Goal: Information Seeking & Learning: Compare options

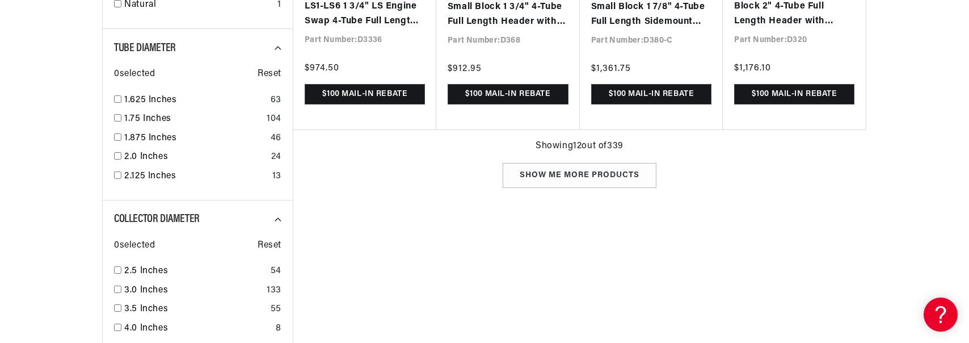
scroll to position [1239, 0]
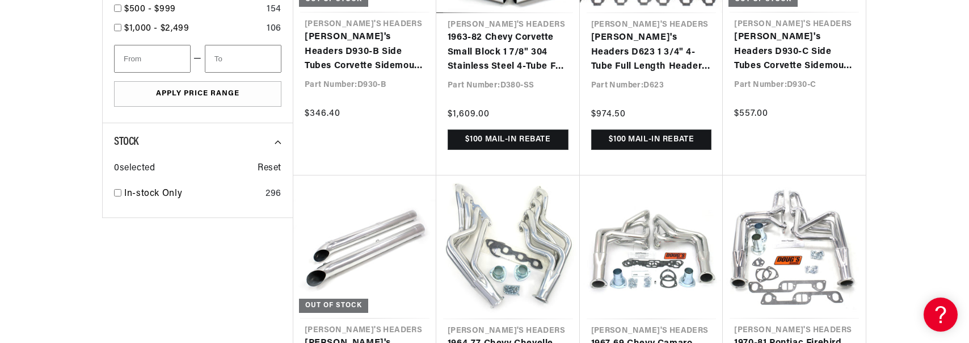
scroll to position [0, 1683]
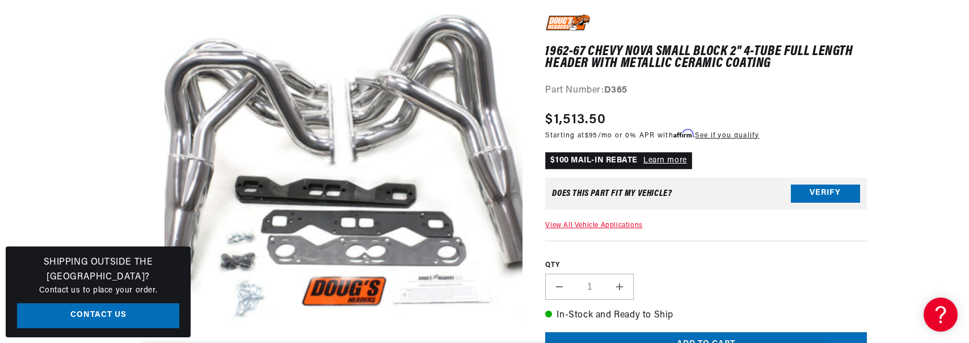
scroll to position [43, 0]
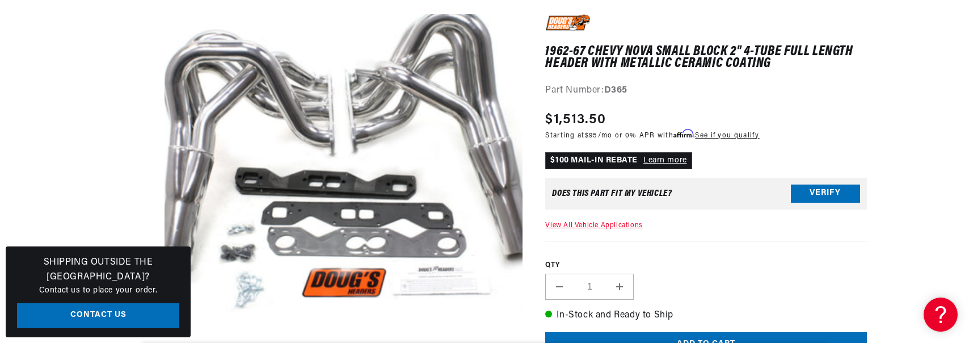
click at [102, 118] on media-gallery "Skip to product information Open media 1 in modal" at bounding box center [312, 196] width 420 height 364
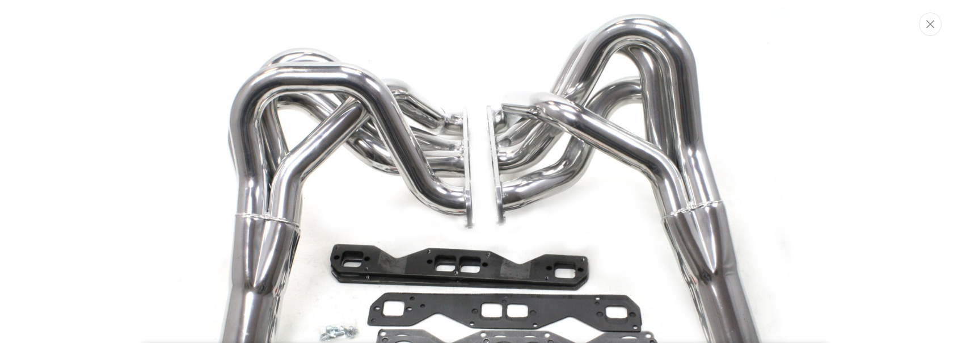
scroll to position [92, 0]
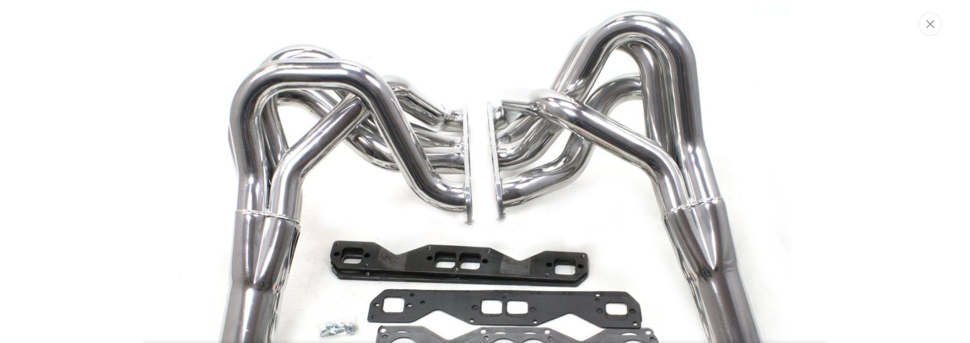
click at [927, 31] on button "Close" at bounding box center [930, 23] width 23 height 23
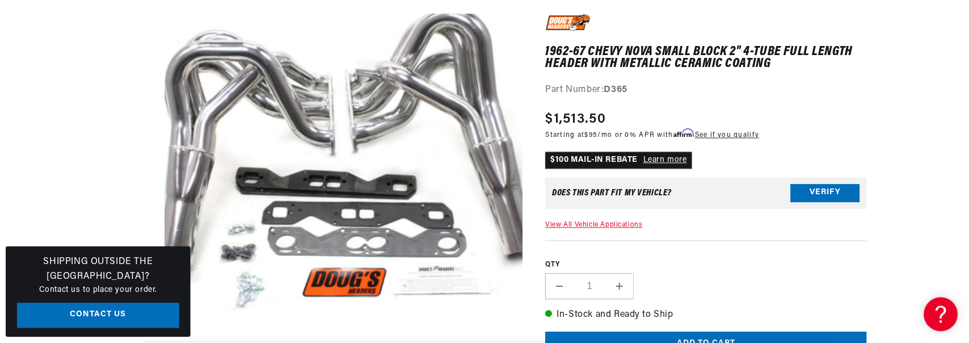
scroll to position [0, 0]
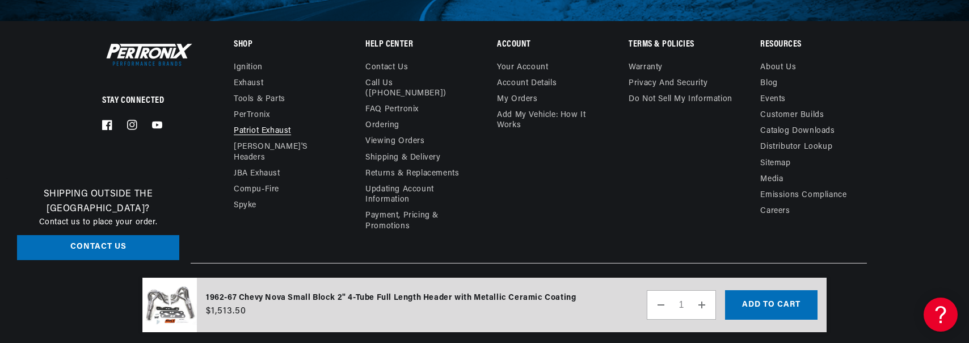
click at [234, 123] on link "Patriot Exhaust" at bounding box center [262, 131] width 57 height 16
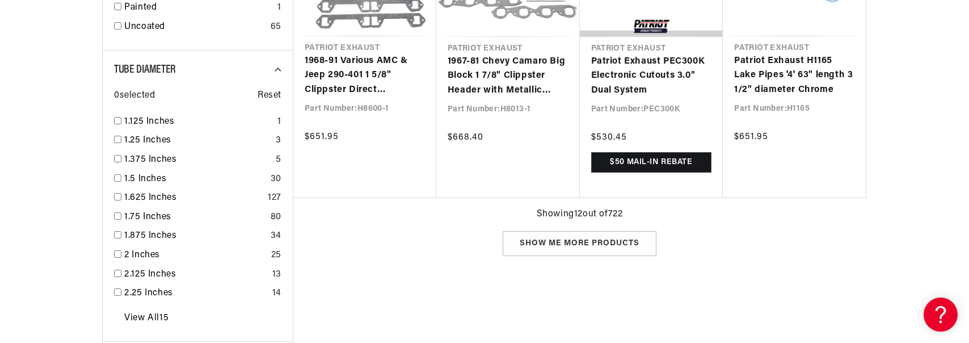
scroll to position [1170, 0]
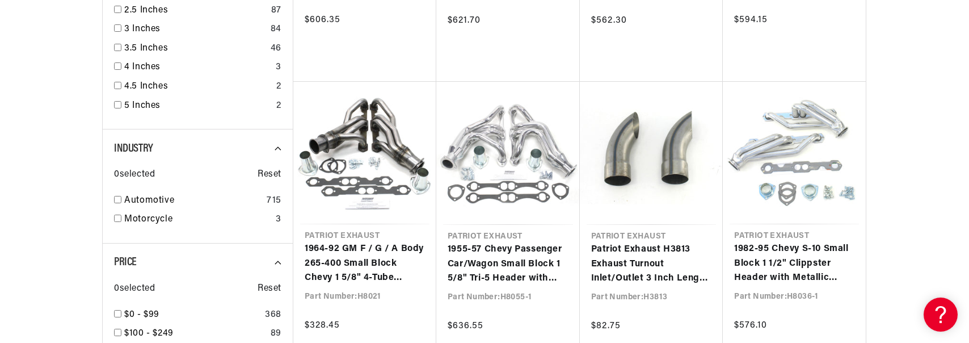
scroll to position [0, 1683]
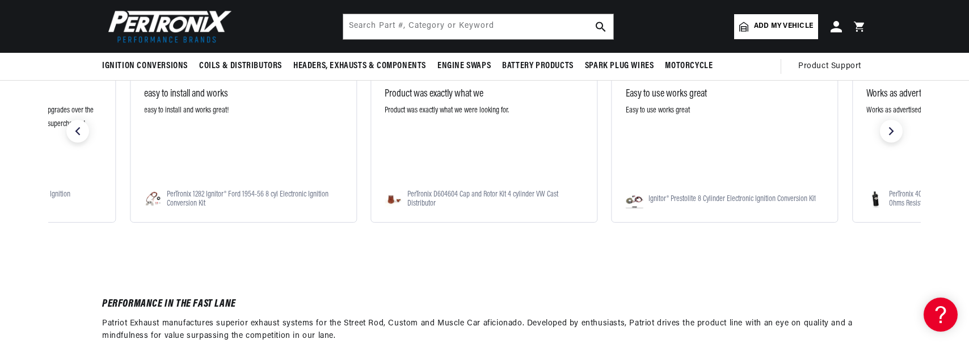
scroll to position [3333, 0]
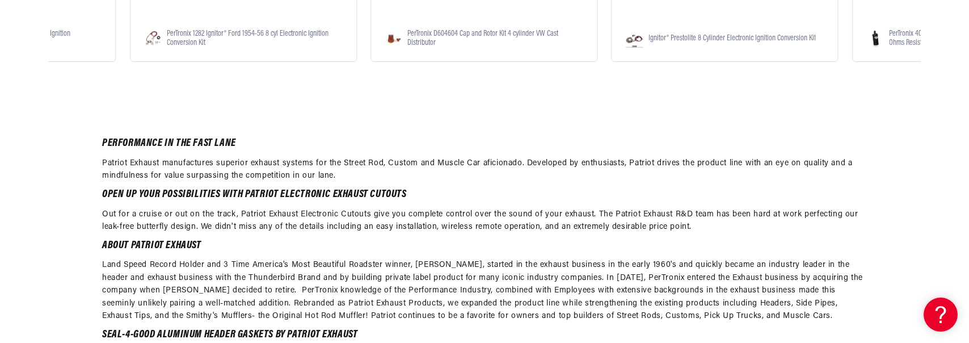
scroll to position [0, 1683]
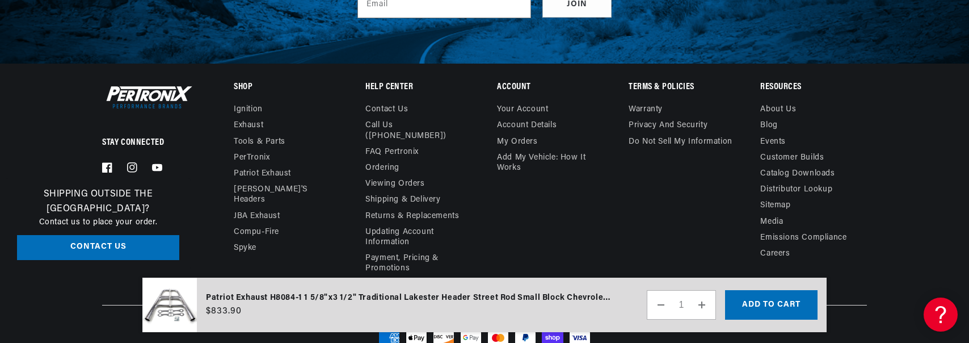
scroll to position [1832, 0]
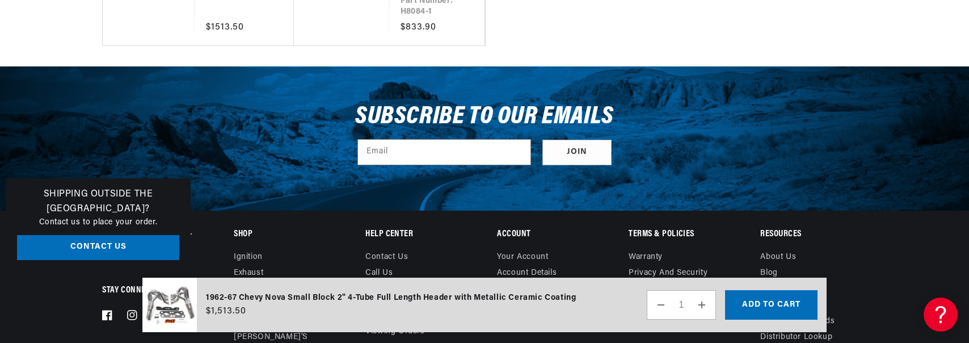
scroll to position [2086, 0]
